Goal: Task Accomplishment & Management: Use online tool/utility

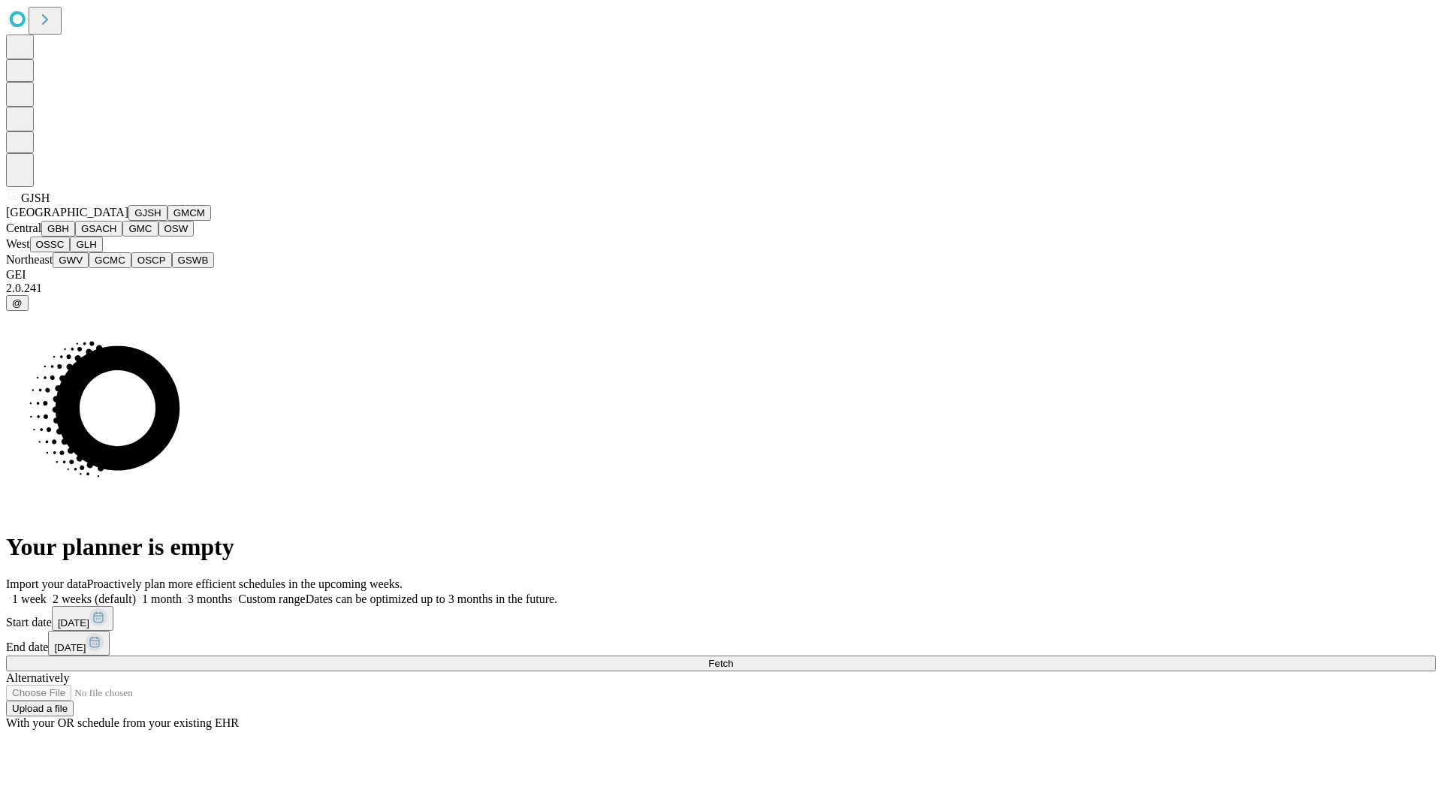
click at [128, 221] on button "GJSH" at bounding box center [147, 213] width 39 height 16
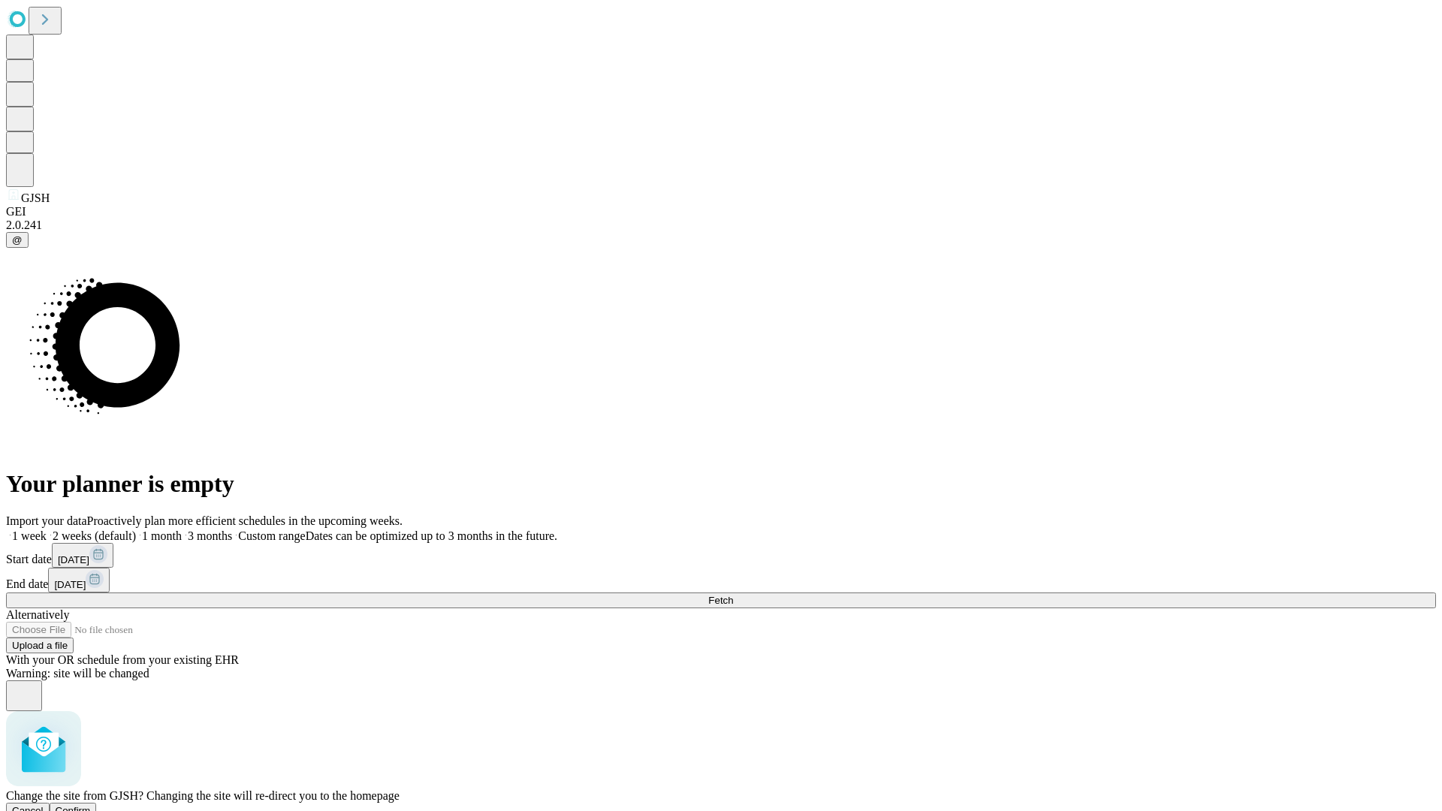
click at [91, 805] on span "Confirm" at bounding box center [73, 810] width 35 height 11
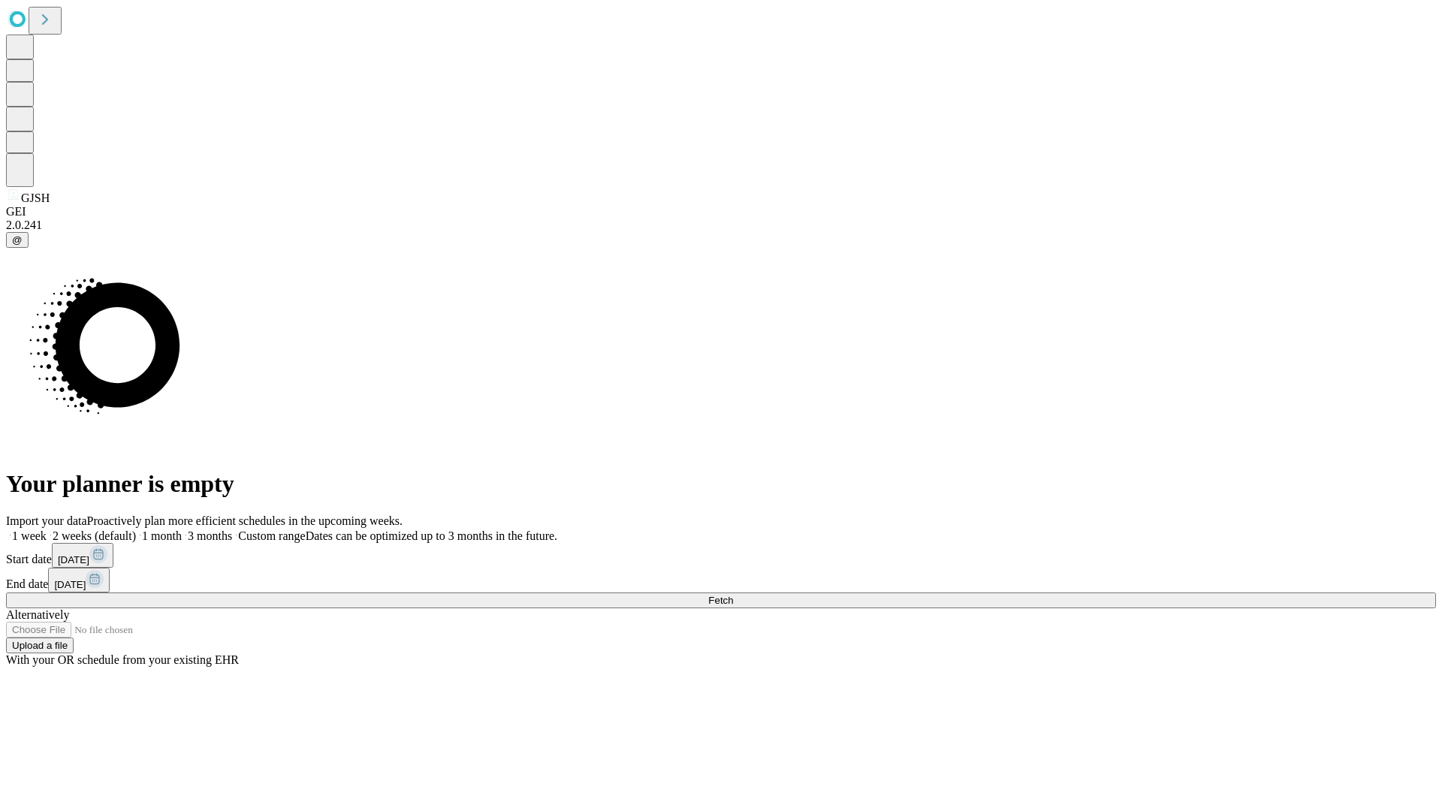
click at [182, 530] on label "1 month" at bounding box center [159, 536] width 46 height 13
click at [733, 595] on span "Fetch" at bounding box center [720, 600] width 25 height 11
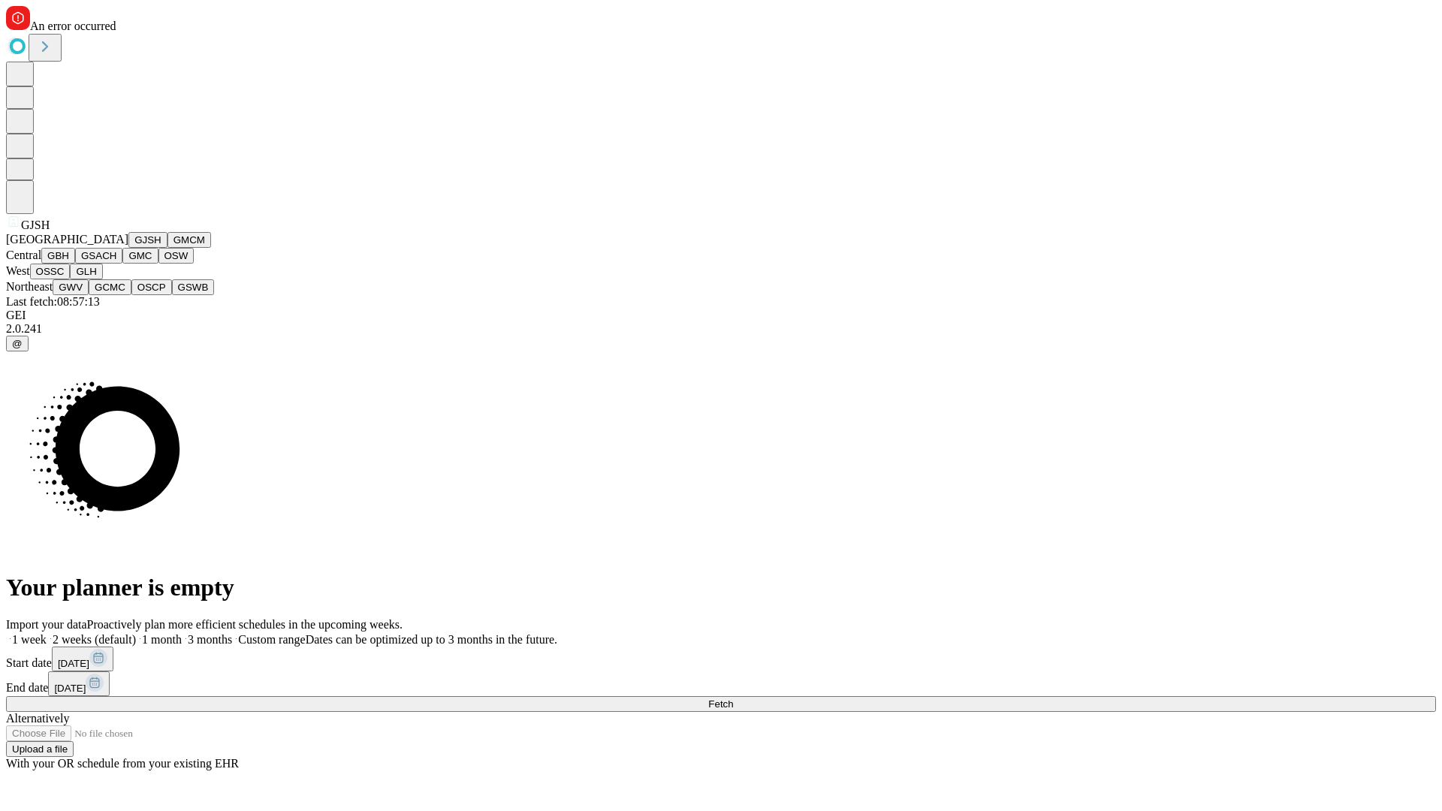
click at [167, 248] on button "GMCM" at bounding box center [189, 240] width 44 height 16
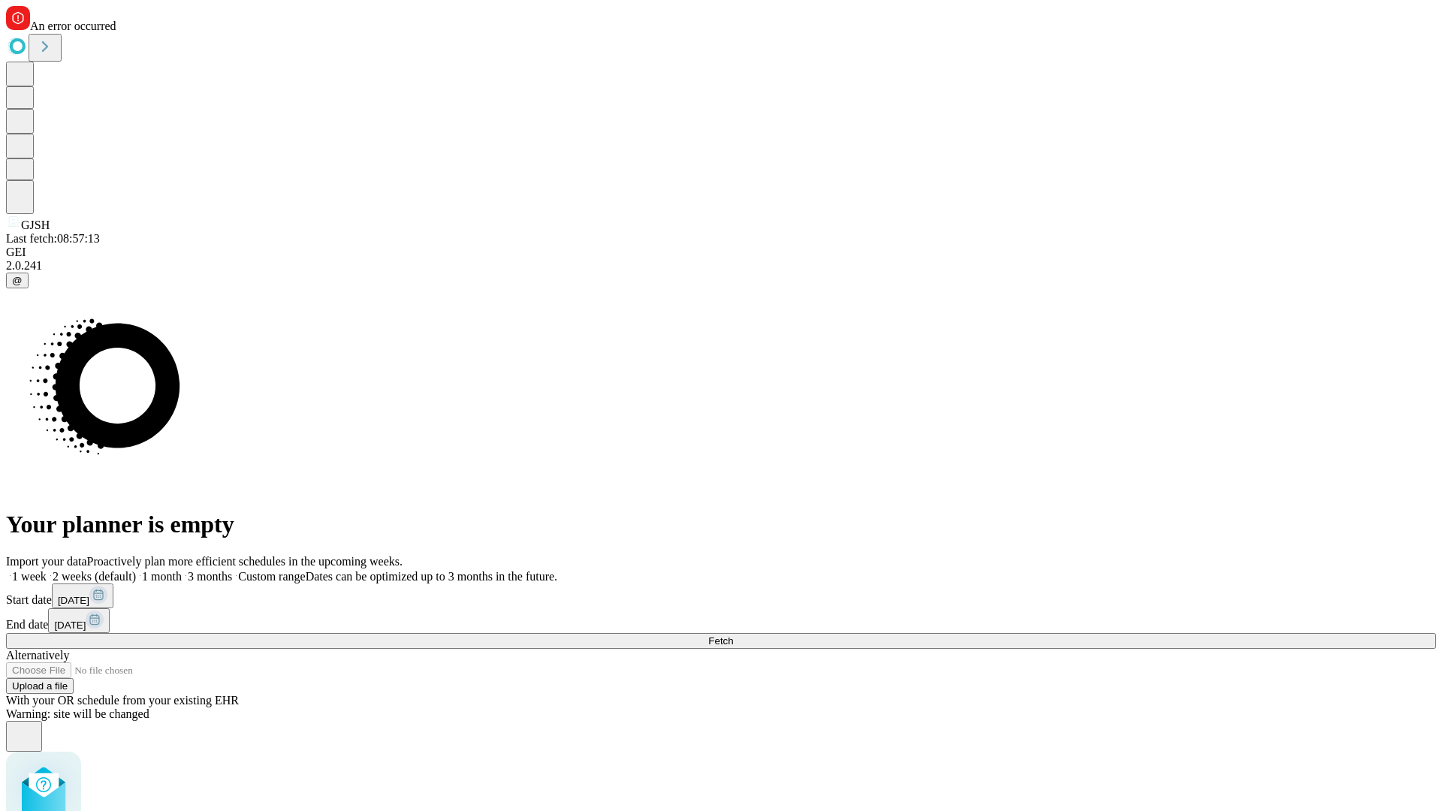
click at [182, 570] on label "1 month" at bounding box center [159, 576] width 46 height 13
click at [733, 635] on span "Fetch" at bounding box center [720, 640] width 25 height 11
click at [182, 570] on label "1 month" at bounding box center [159, 576] width 46 height 13
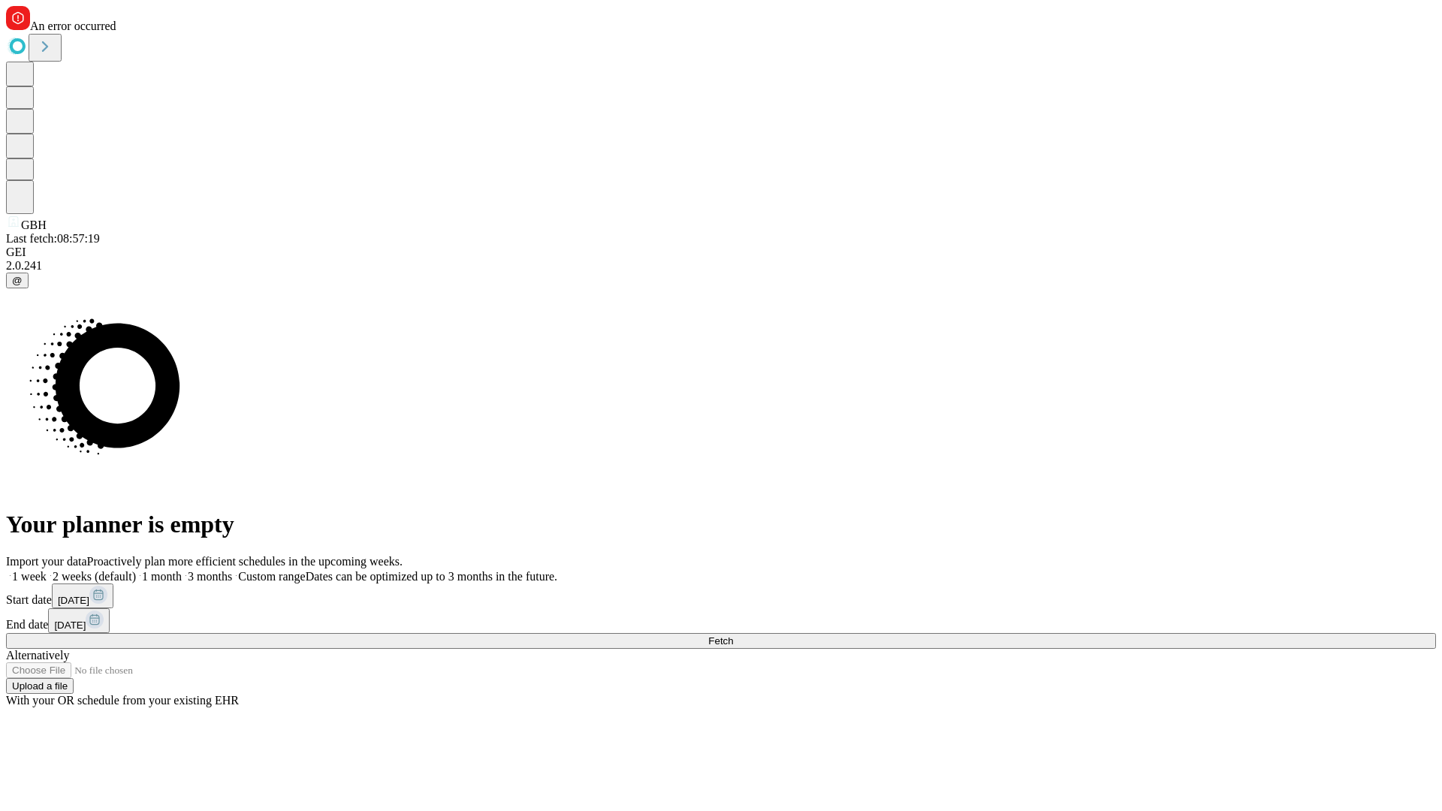
click at [733, 635] on span "Fetch" at bounding box center [720, 640] width 25 height 11
click at [182, 570] on label "1 month" at bounding box center [159, 576] width 46 height 13
click at [733, 635] on span "Fetch" at bounding box center [720, 640] width 25 height 11
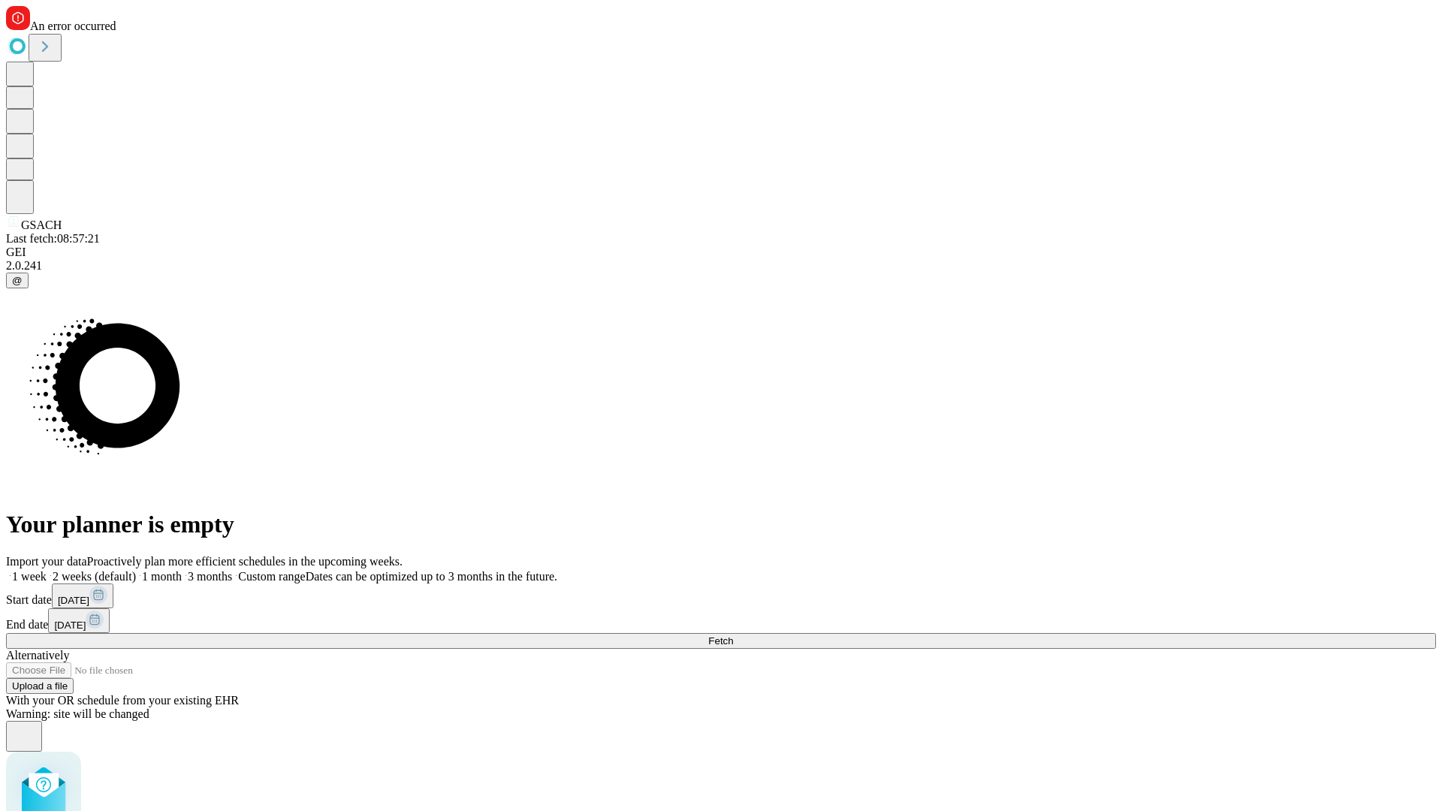
click at [182, 570] on label "1 month" at bounding box center [159, 576] width 46 height 13
click at [733, 635] on span "Fetch" at bounding box center [720, 640] width 25 height 11
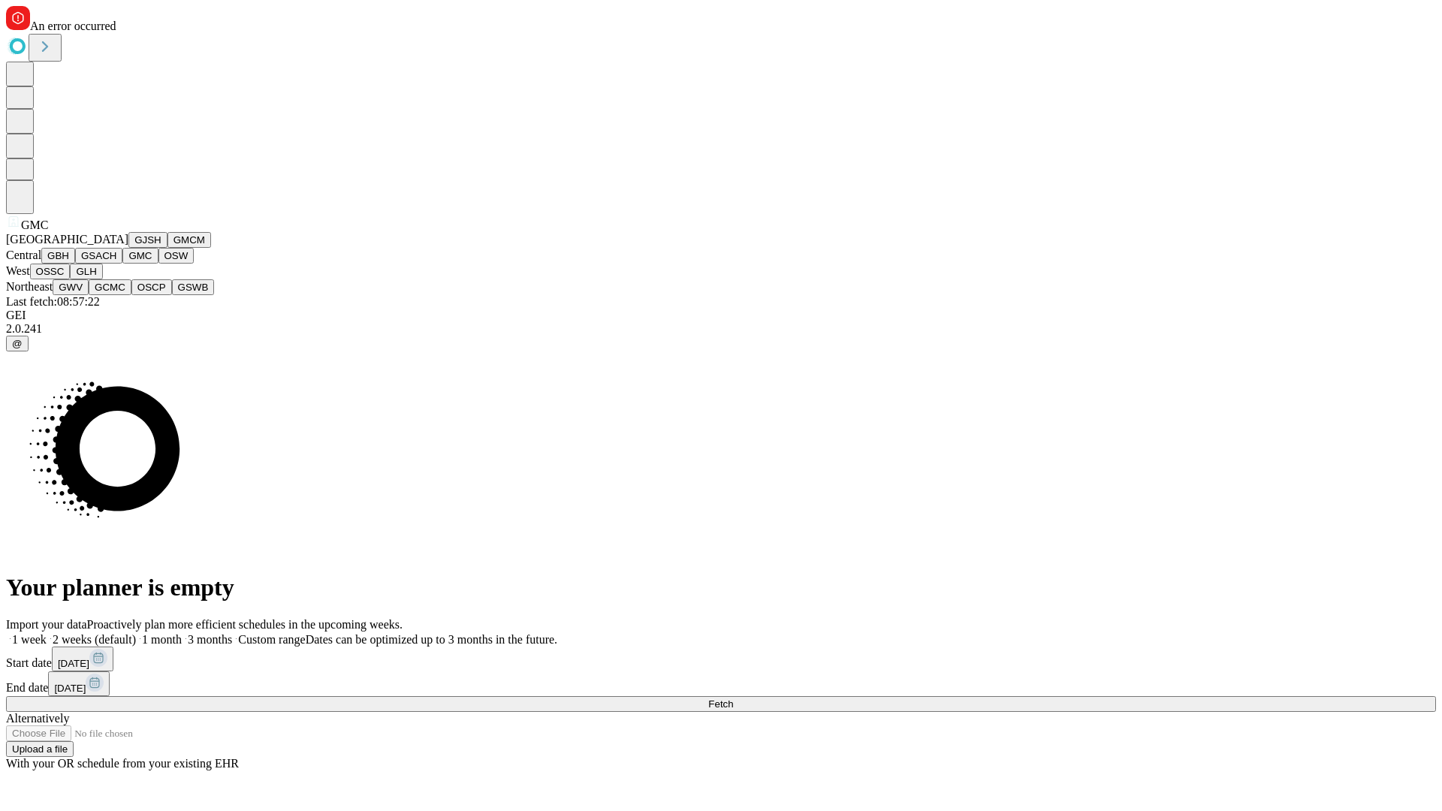
click at [158, 264] on button "OSW" at bounding box center [176, 256] width 36 height 16
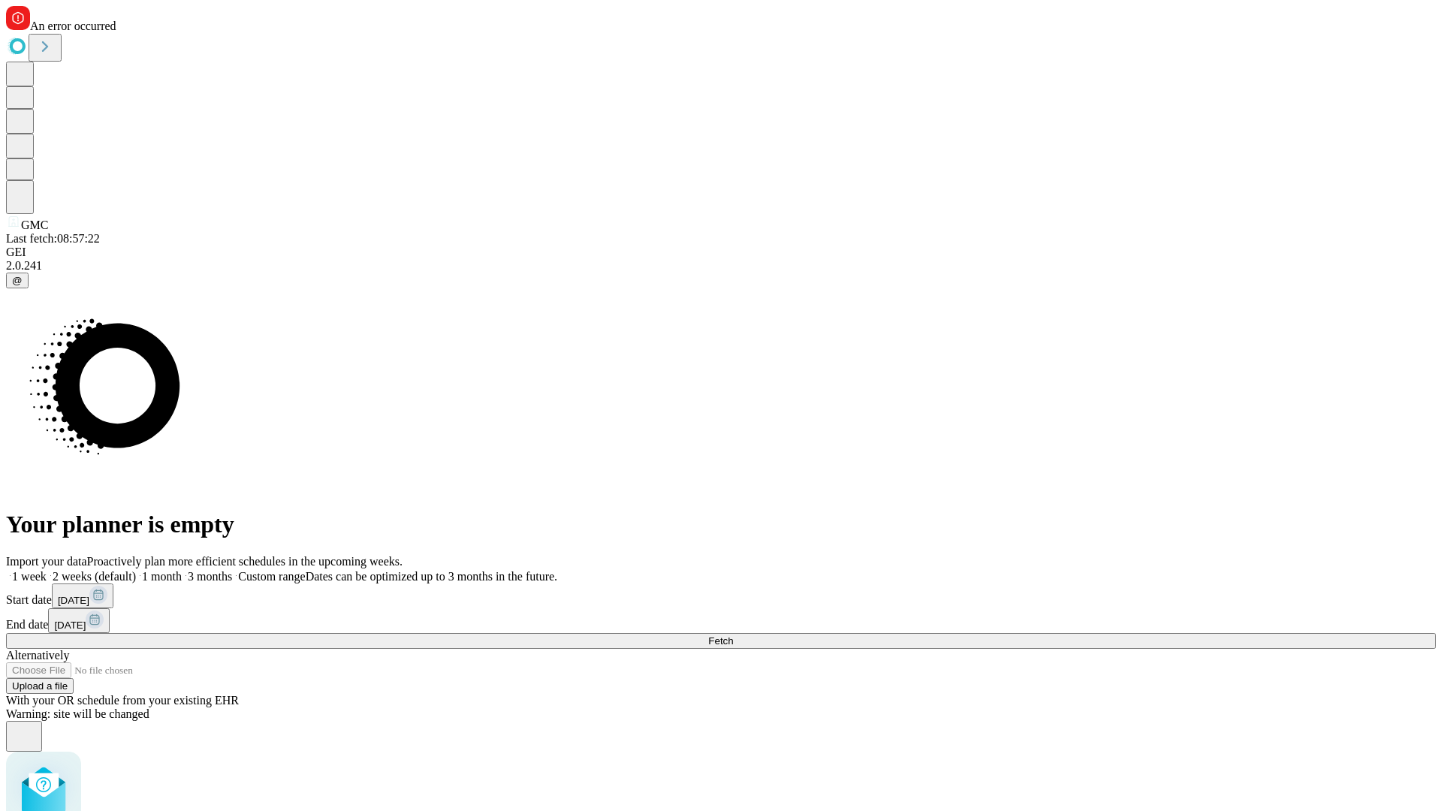
click at [182, 570] on label "1 month" at bounding box center [159, 576] width 46 height 13
click at [733, 635] on span "Fetch" at bounding box center [720, 640] width 25 height 11
click at [182, 570] on label "1 month" at bounding box center [159, 576] width 46 height 13
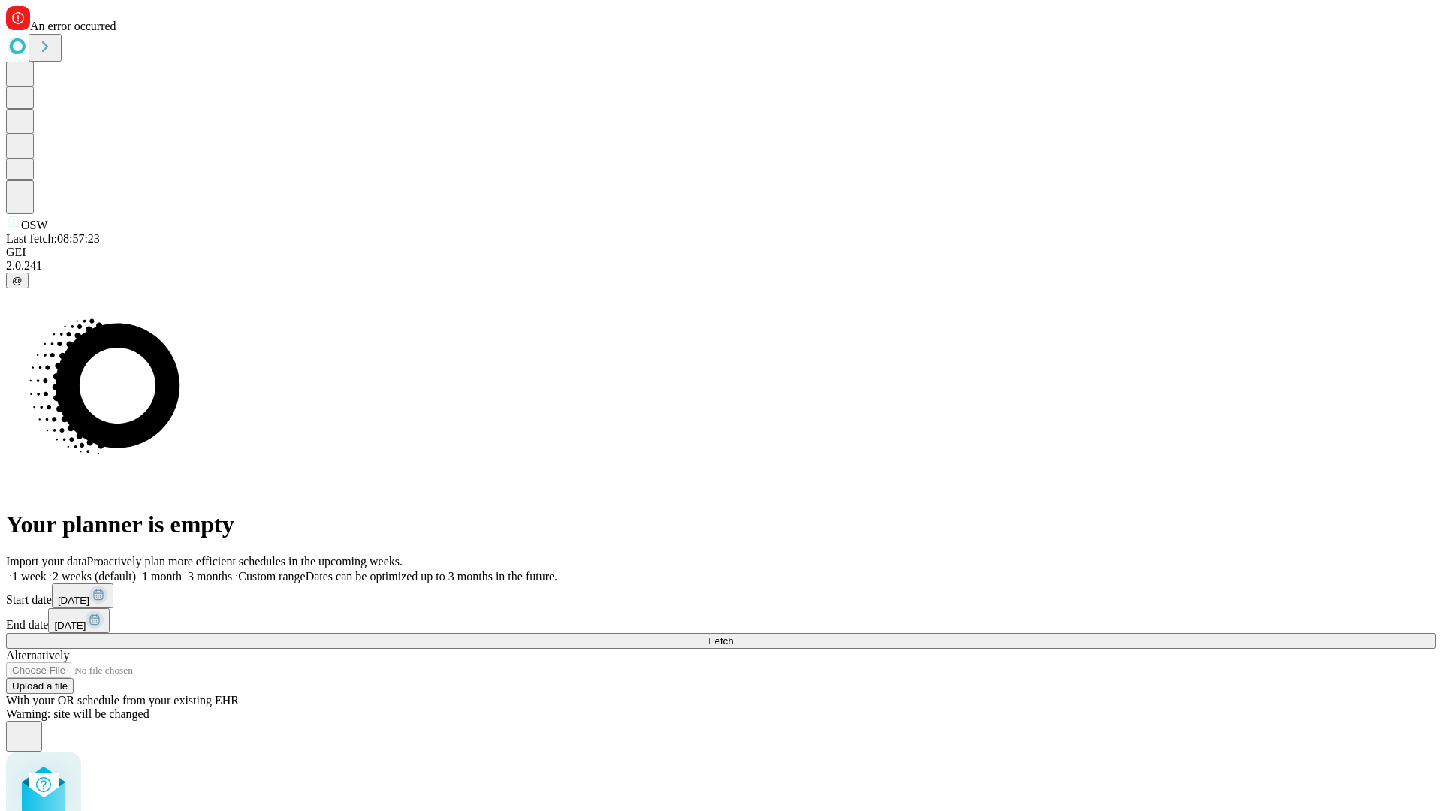
click at [733, 635] on span "Fetch" at bounding box center [720, 640] width 25 height 11
click at [182, 570] on label "1 month" at bounding box center [159, 576] width 46 height 13
click at [733, 635] on span "Fetch" at bounding box center [720, 640] width 25 height 11
